Goal: Information Seeking & Learning: Learn about a topic

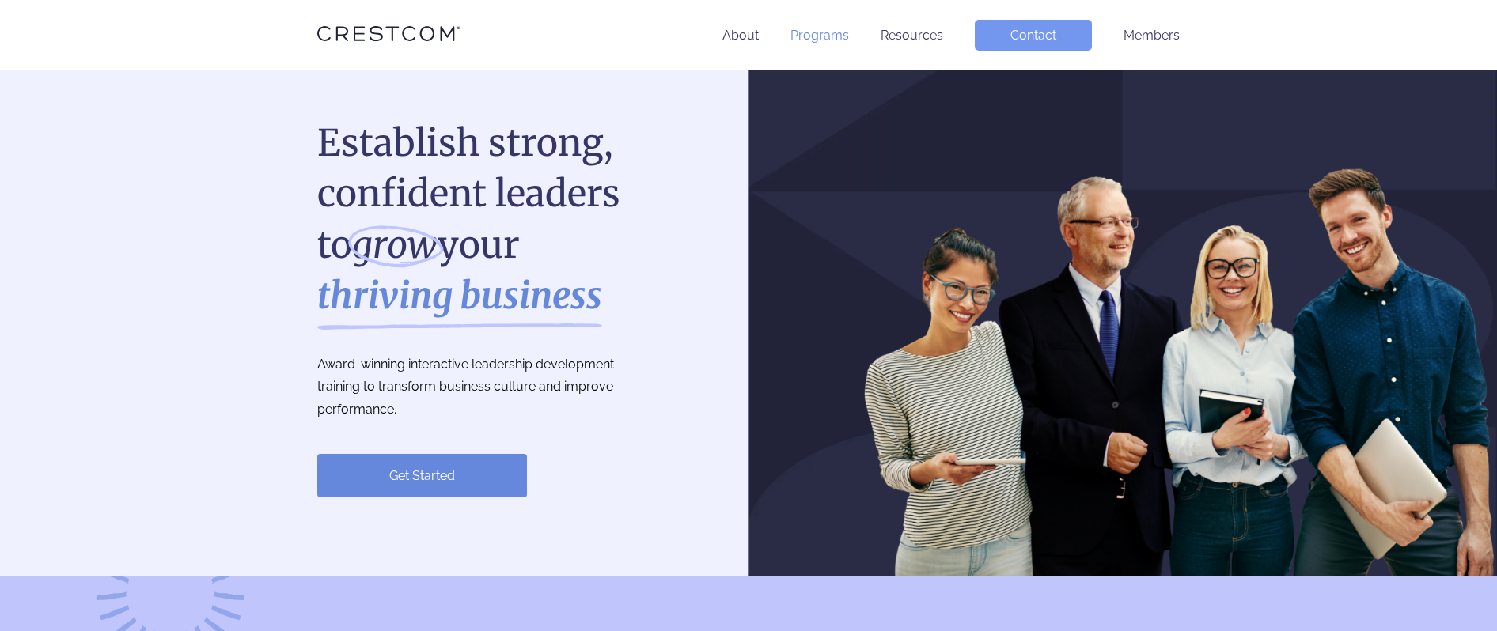
click at [825, 36] on link "Programs" at bounding box center [820, 35] width 59 height 15
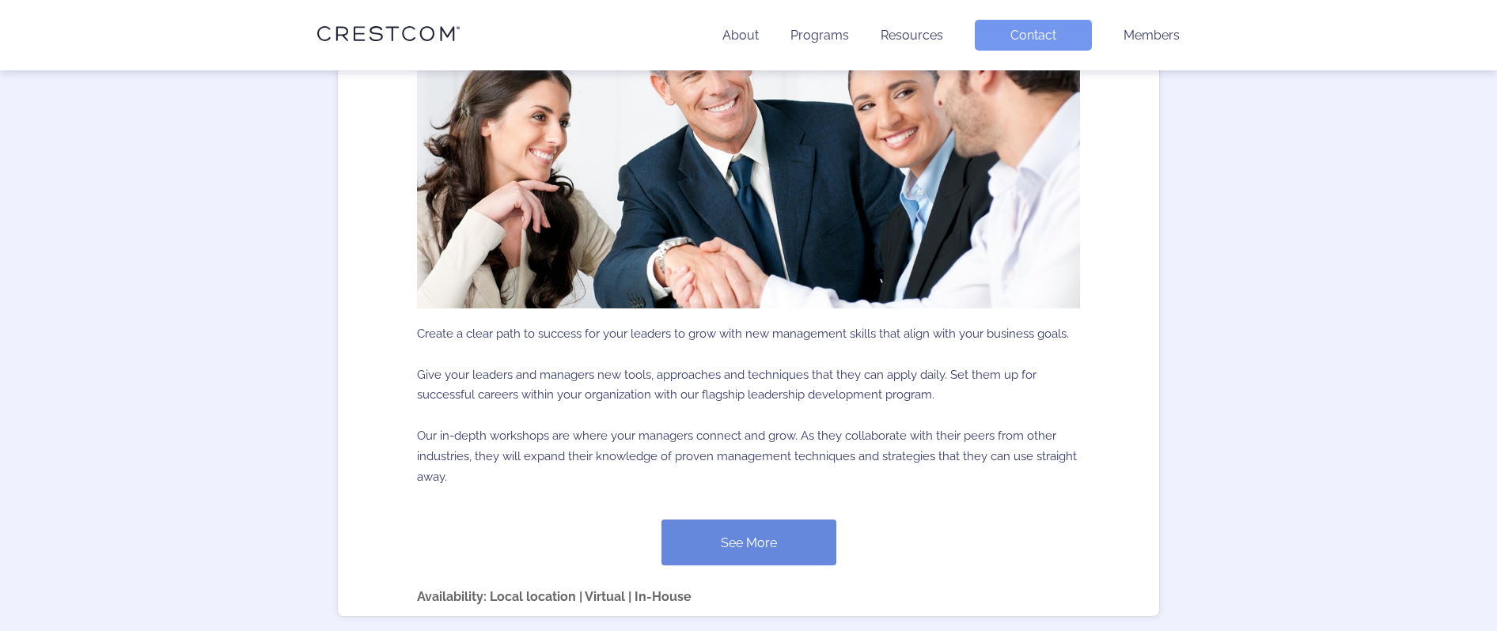
scroll to position [919, 0]
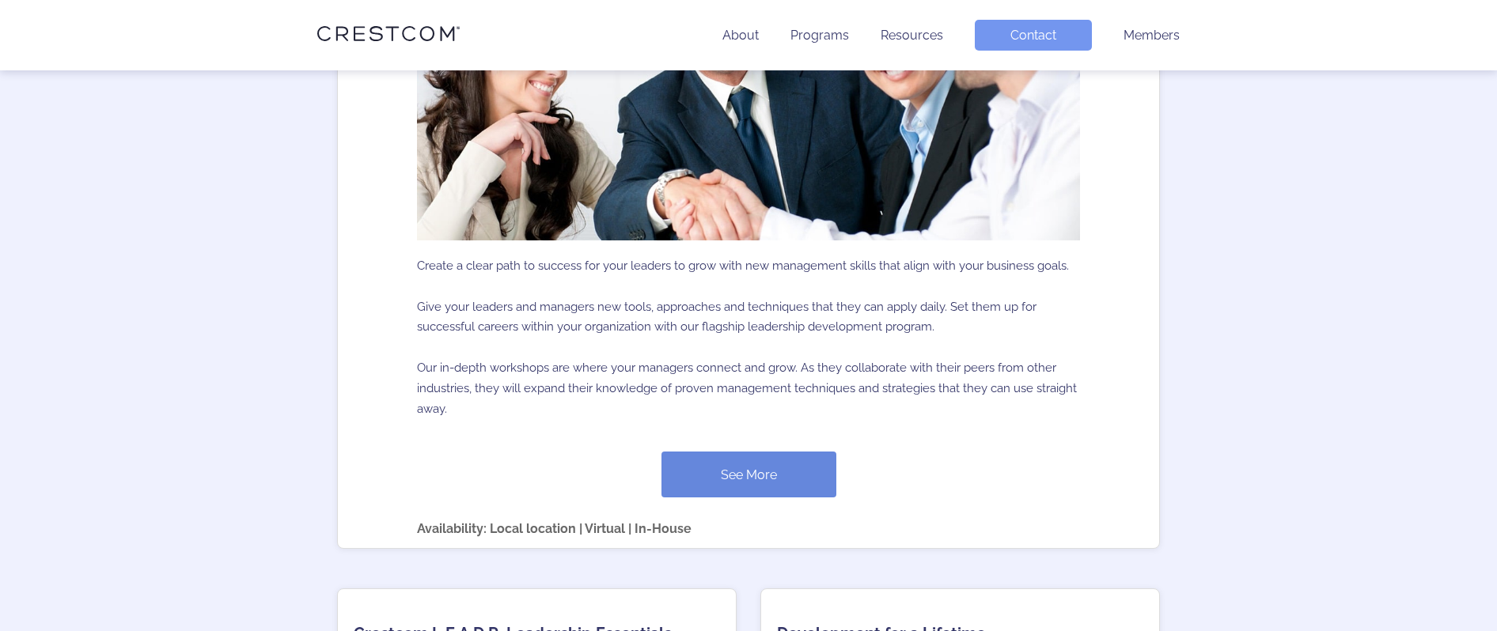
click at [662, 381] on p "Create a clear path to success for your leaders to grow with new management ski…" at bounding box center [748, 339] width 663 height 196
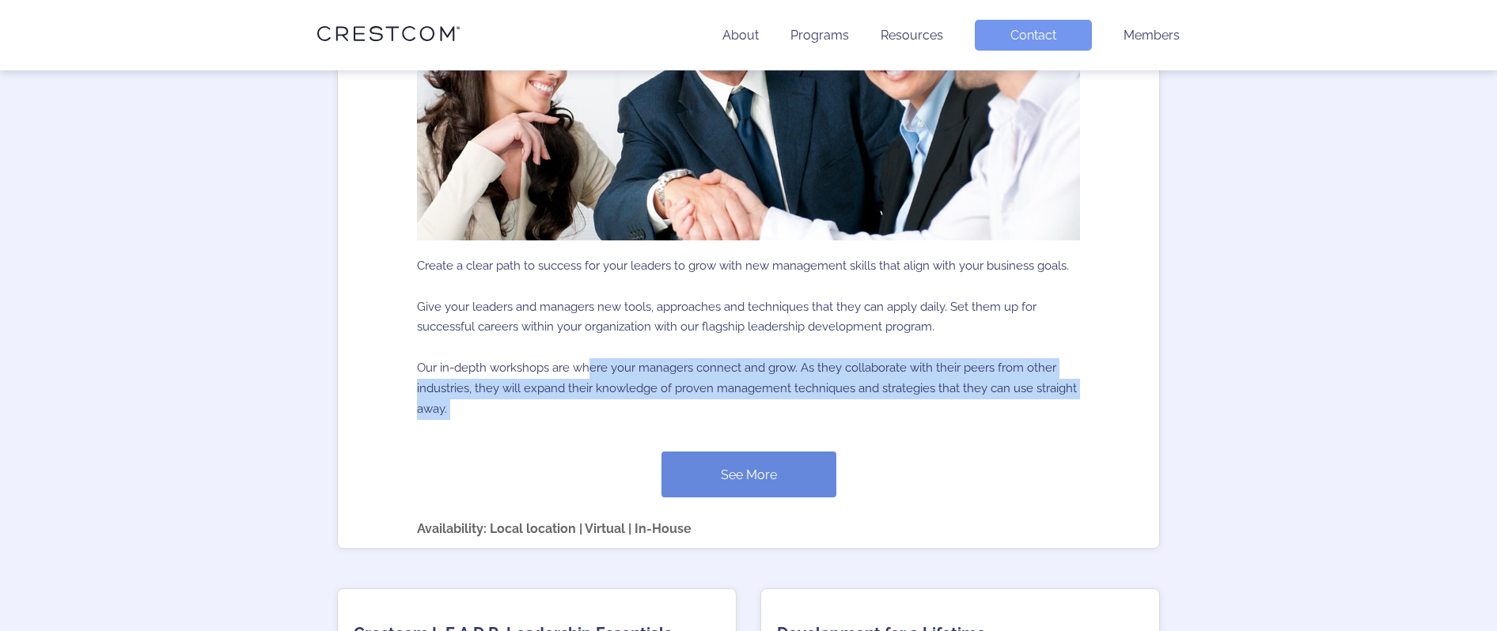
click at [662, 381] on p "Create a clear path to success for your leaders to grow with new management ski…" at bounding box center [748, 339] width 663 height 196
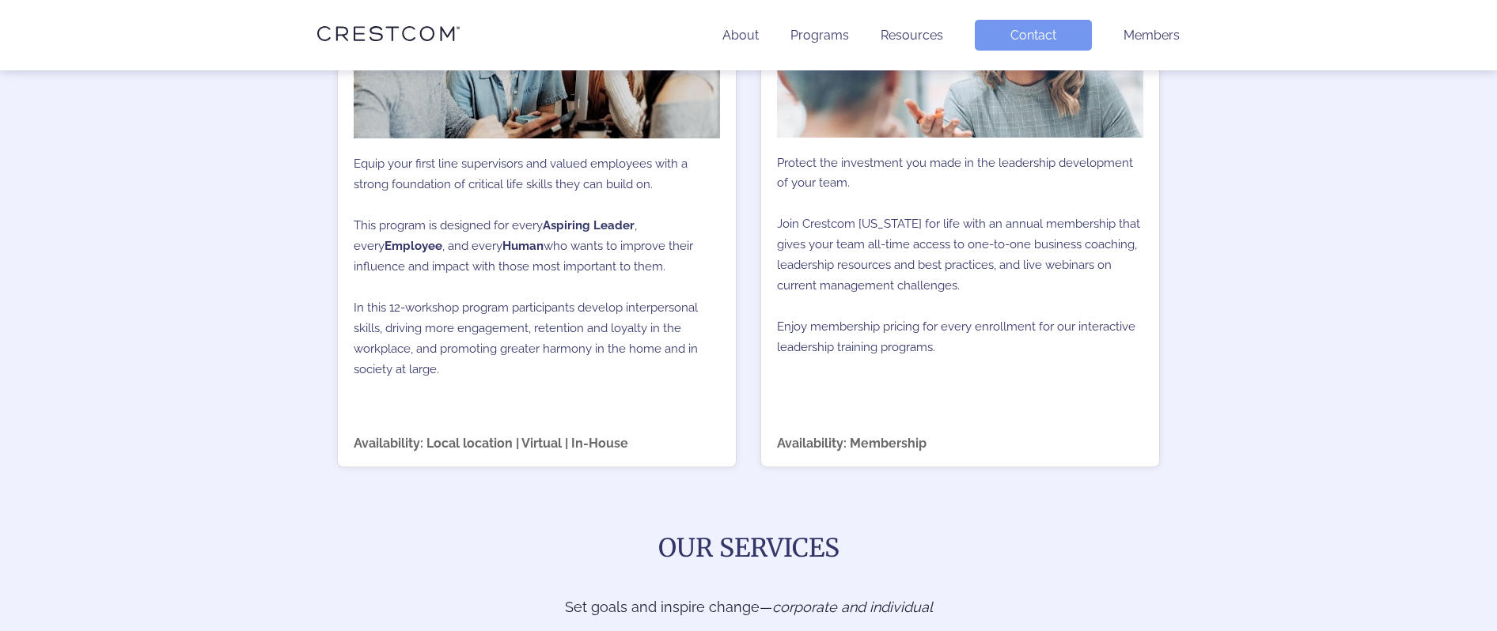
scroll to position [1698, 0]
click at [548, 283] on p "Equip your first line supervisors and valued employees with a strong foundation…" at bounding box center [537, 264] width 366 height 257
click at [530, 376] on p "Equip your first line supervisors and valued employees with a strong foundation…" at bounding box center [537, 264] width 366 height 257
click at [460, 334] on p "Equip your first line supervisors and valued employees with a strong foundation…" at bounding box center [537, 264] width 366 height 257
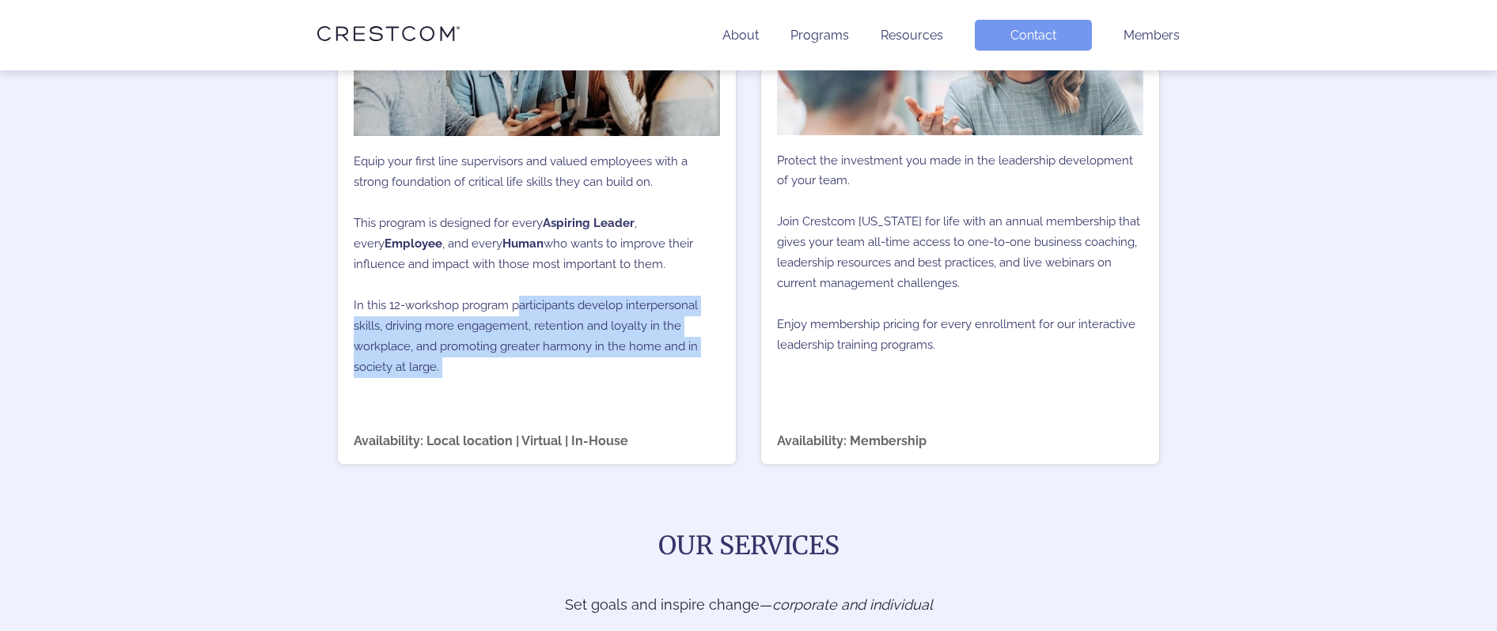
click at [460, 334] on p "Equip your first line supervisors and valued employees with a strong foundation…" at bounding box center [537, 264] width 366 height 257
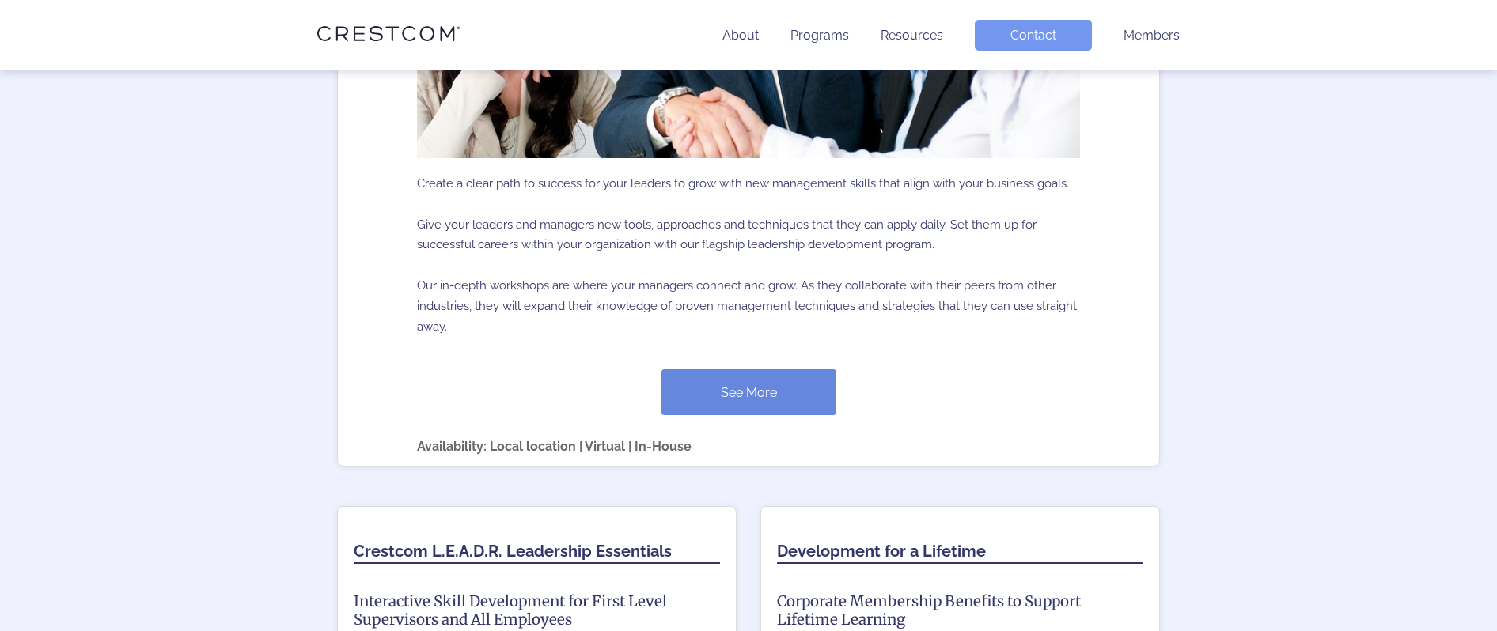
scroll to position [936, 0]
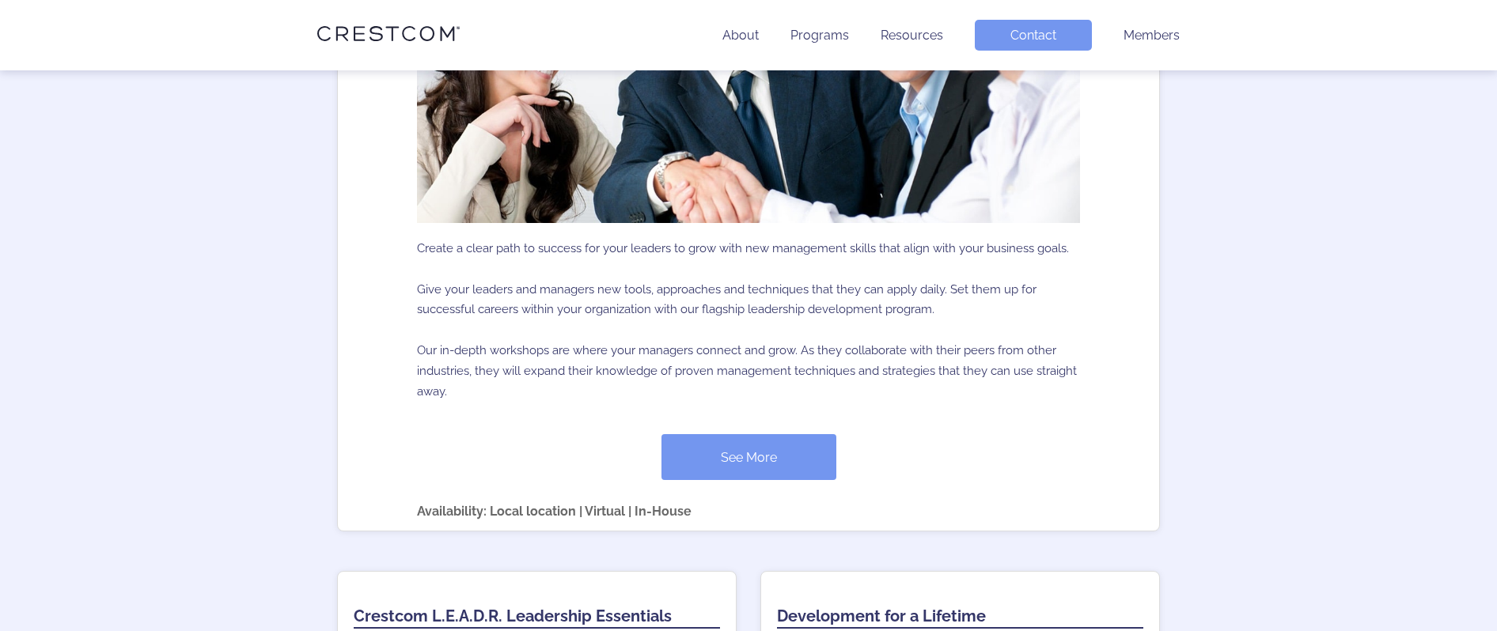
click at [745, 451] on link "See More" at bounding box center [749, 457] width 175 height 46
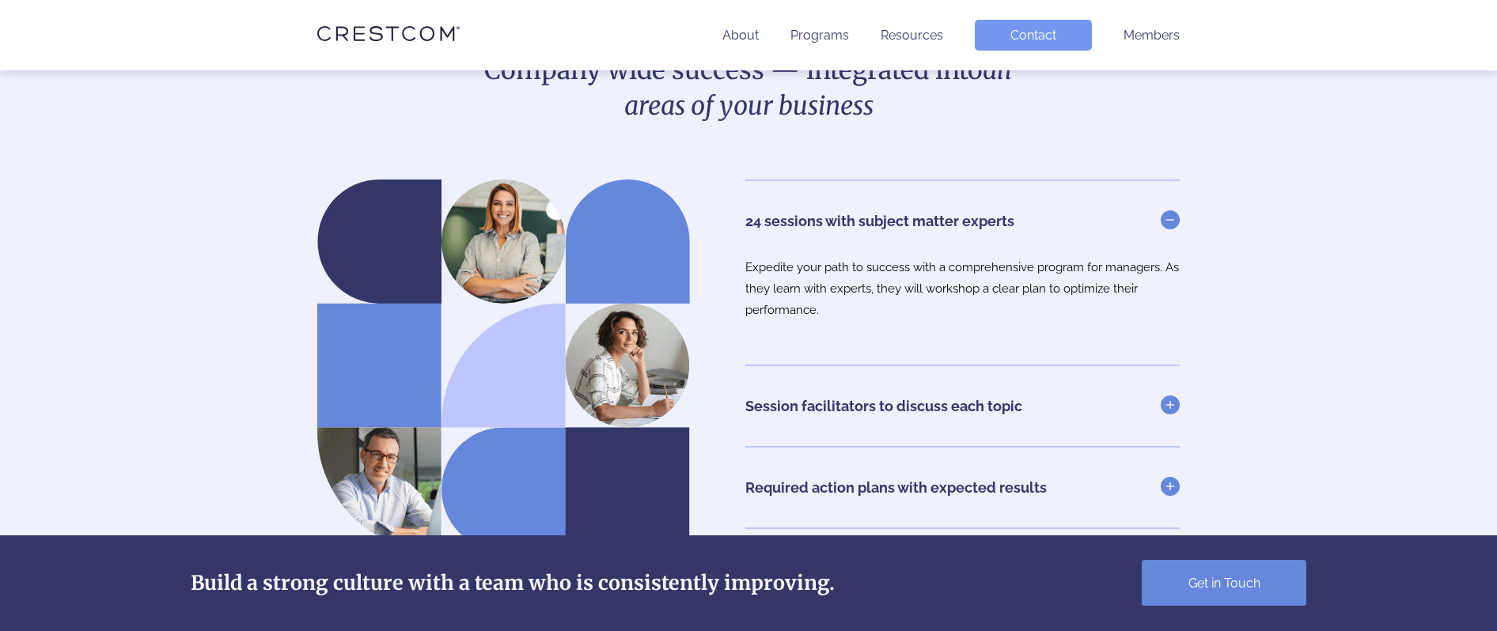
scroll to position [3227, 0]
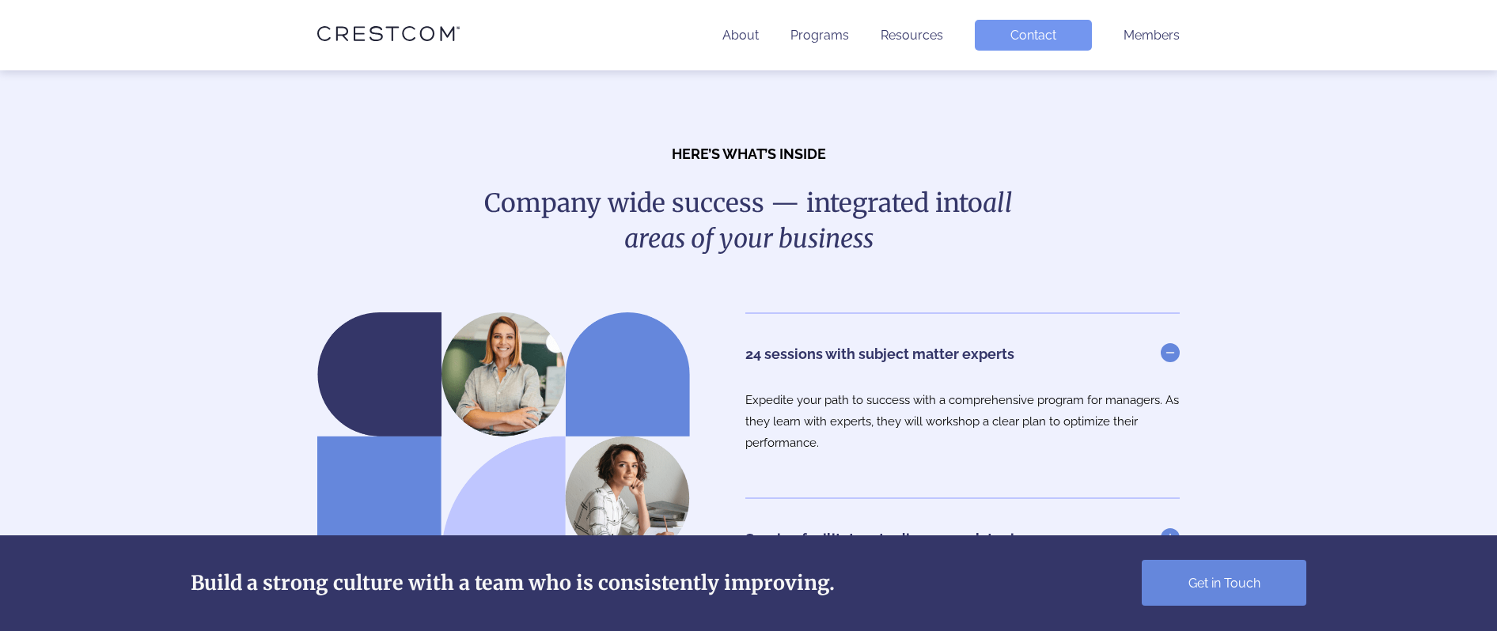
click at [842, 415] on p "Expedite your path to success with a comprehensive program for managers. As the…" at bounding box center [962, 422] width 434 height 64
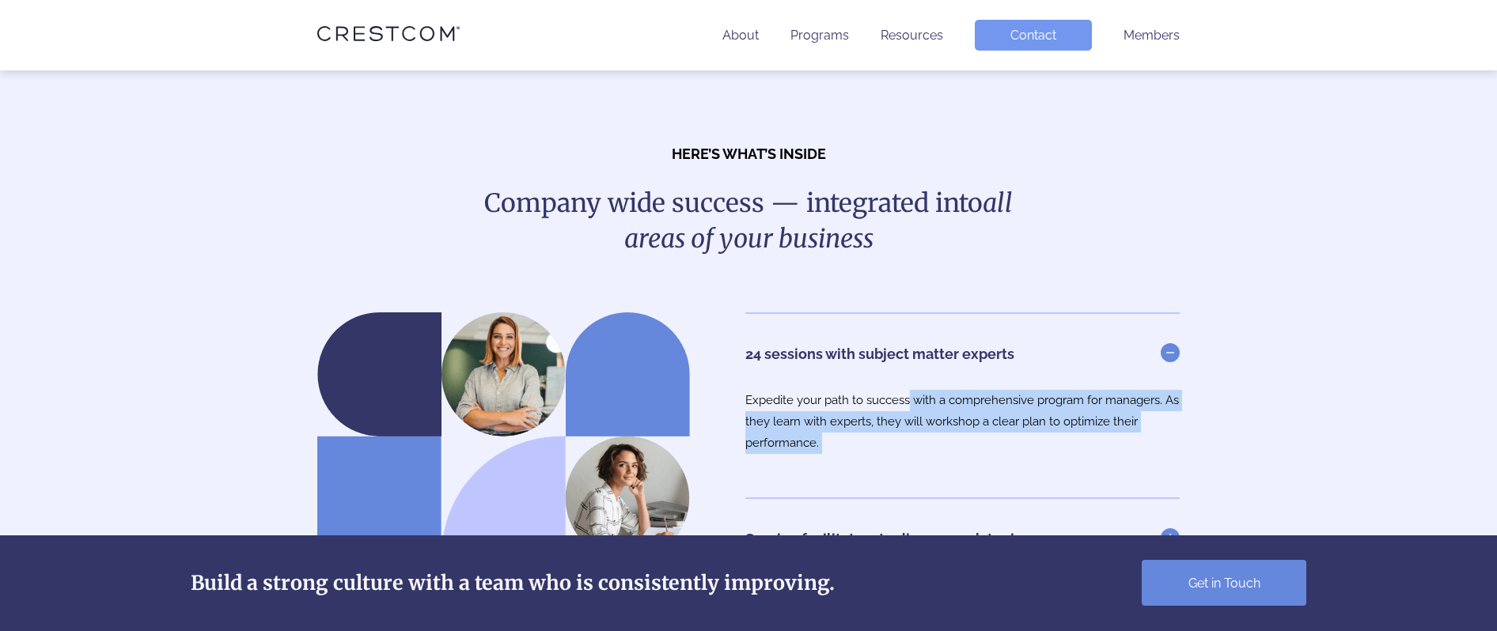
click at [842, 415] on p "Expedite your path to success with a comprehensive program for managers. As the…" at bounding box center [962, 422] width 434 height 64
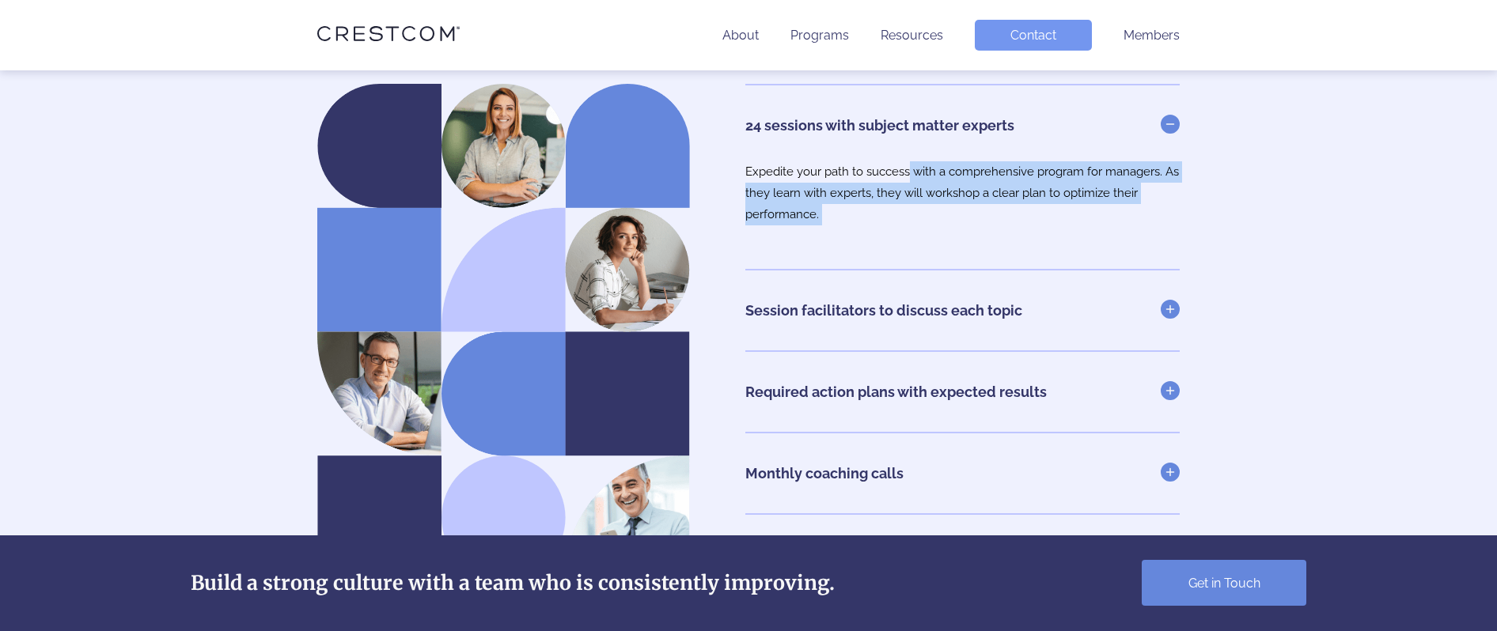
scroll to position [3460, 0]
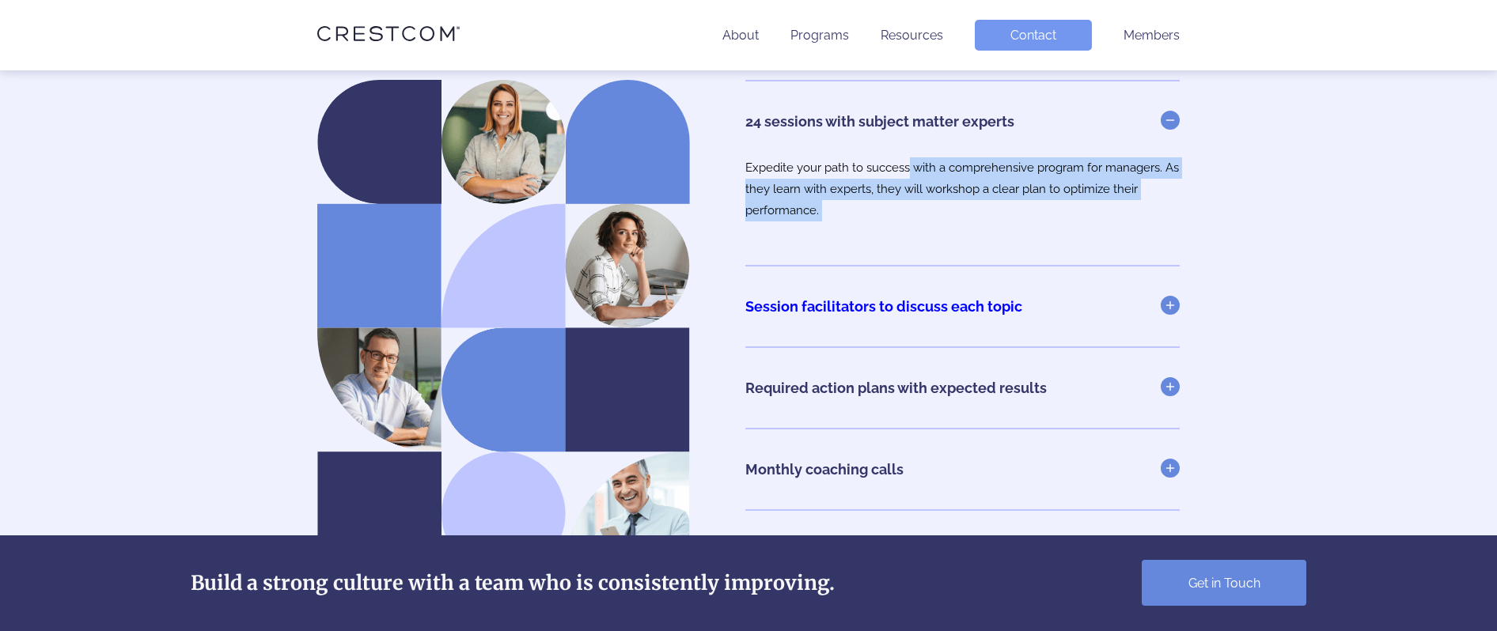
click at [924, 313] on link "Session facilitators to discuss each topic" at bounding box center [962, 306] width 434 height 17
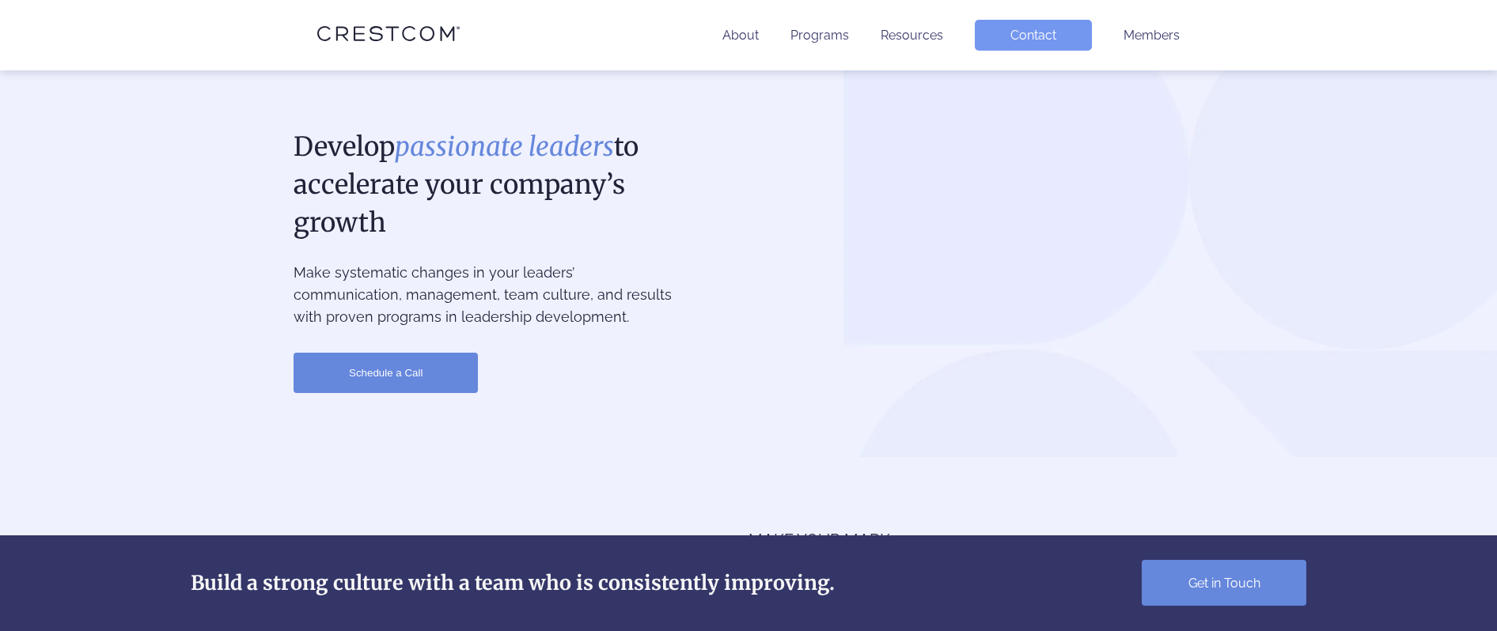
scroll to position [0, 0]
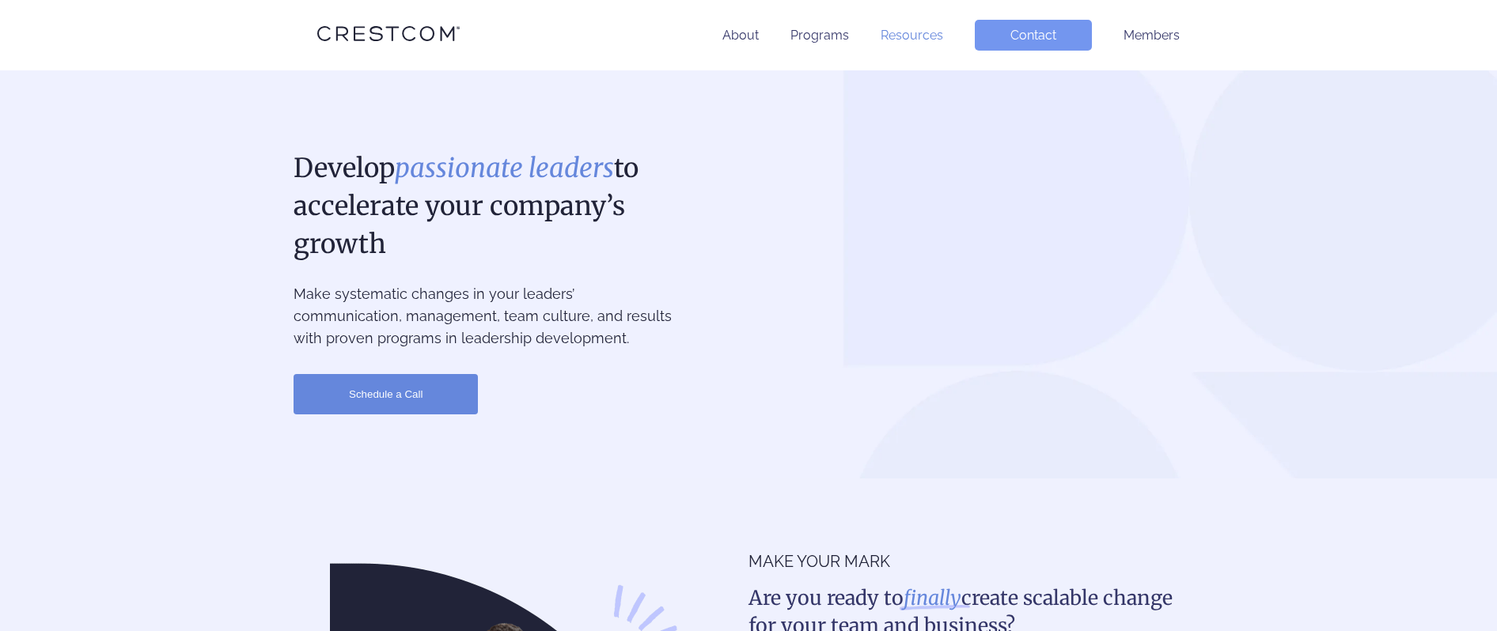
click at [917, 38] on link "Resources" at bounding box center [912, 35] width 63 height 15
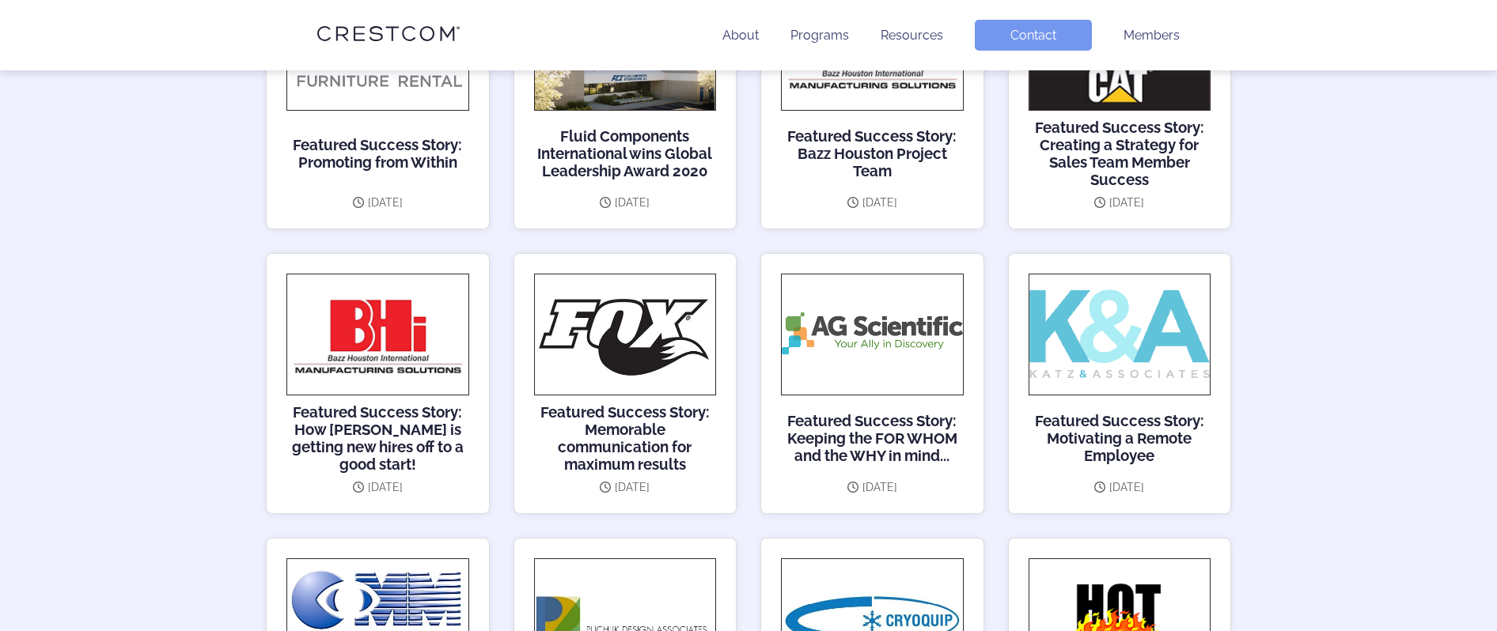
scroll to position [2921, 0]
